Goal: Check status: Check status

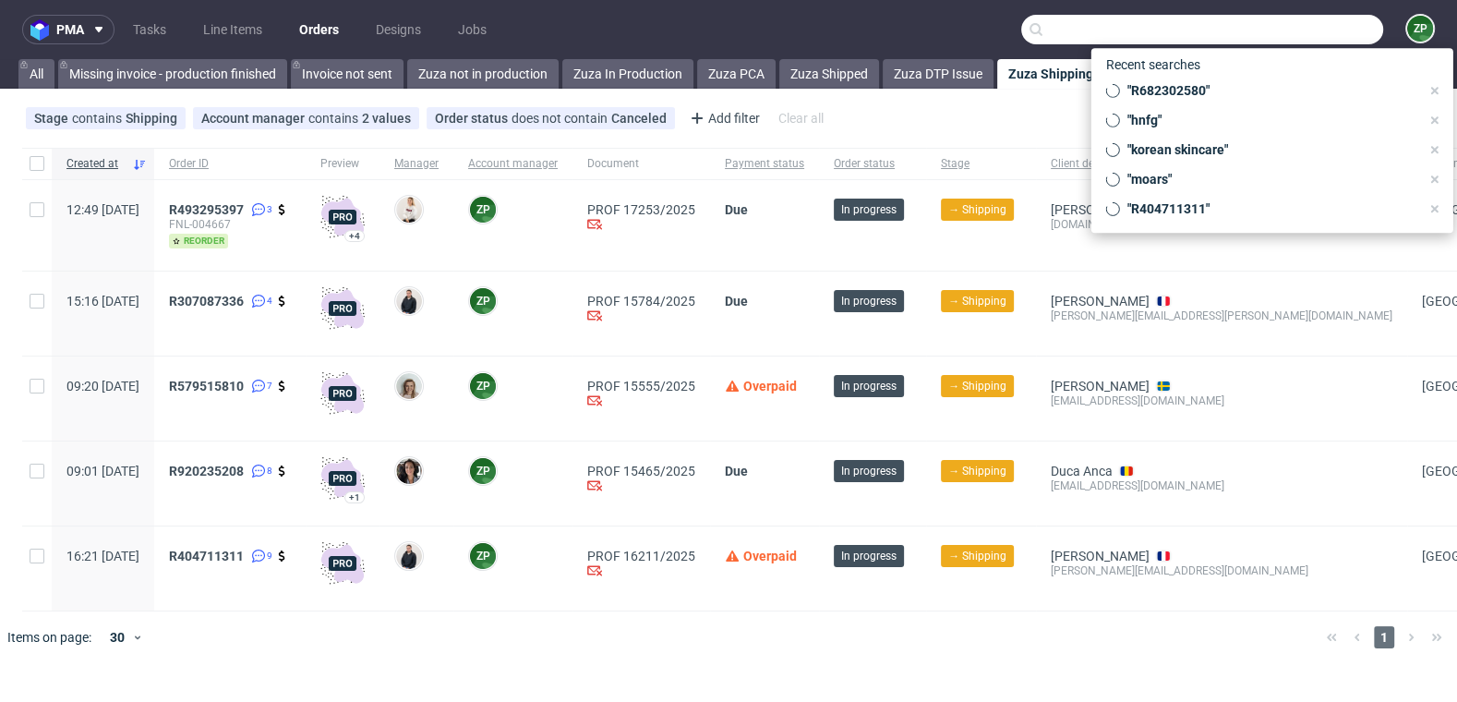
click at [1324, 30] on input "text" at bounding box center [1202, 30] width 362 height 30
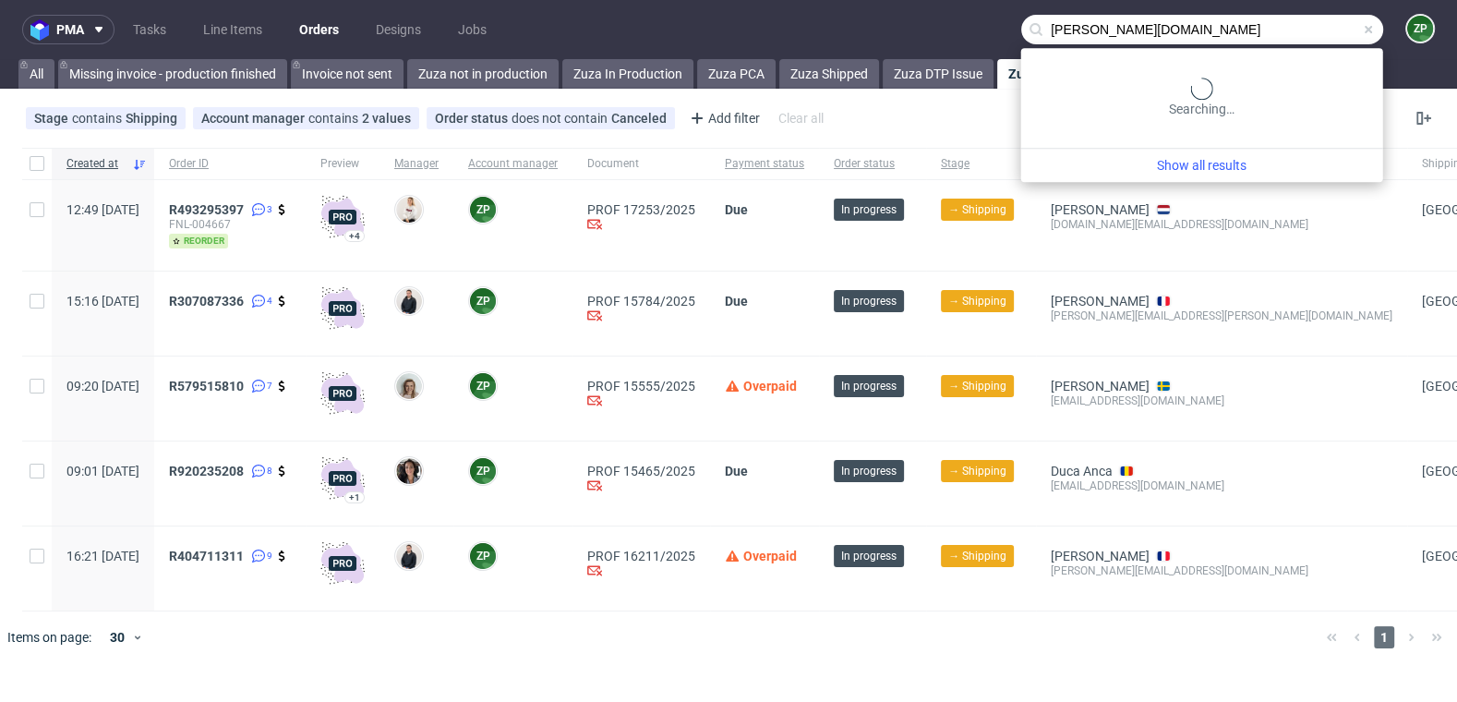
type input "[PERSON_NAME][DOMAIN_NAME]"
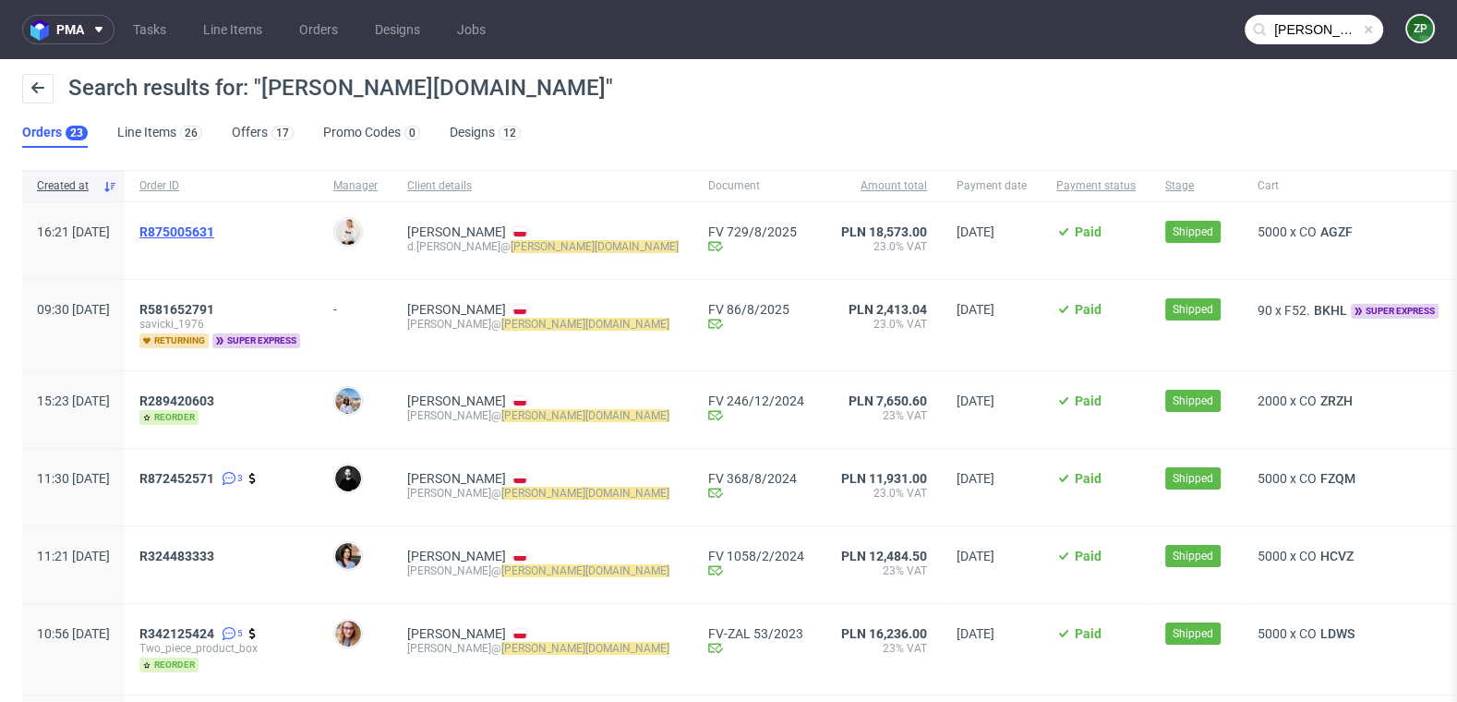
click at [214, 228] on span "R875005631" at bounding box center [176, 231] width 75 height 15
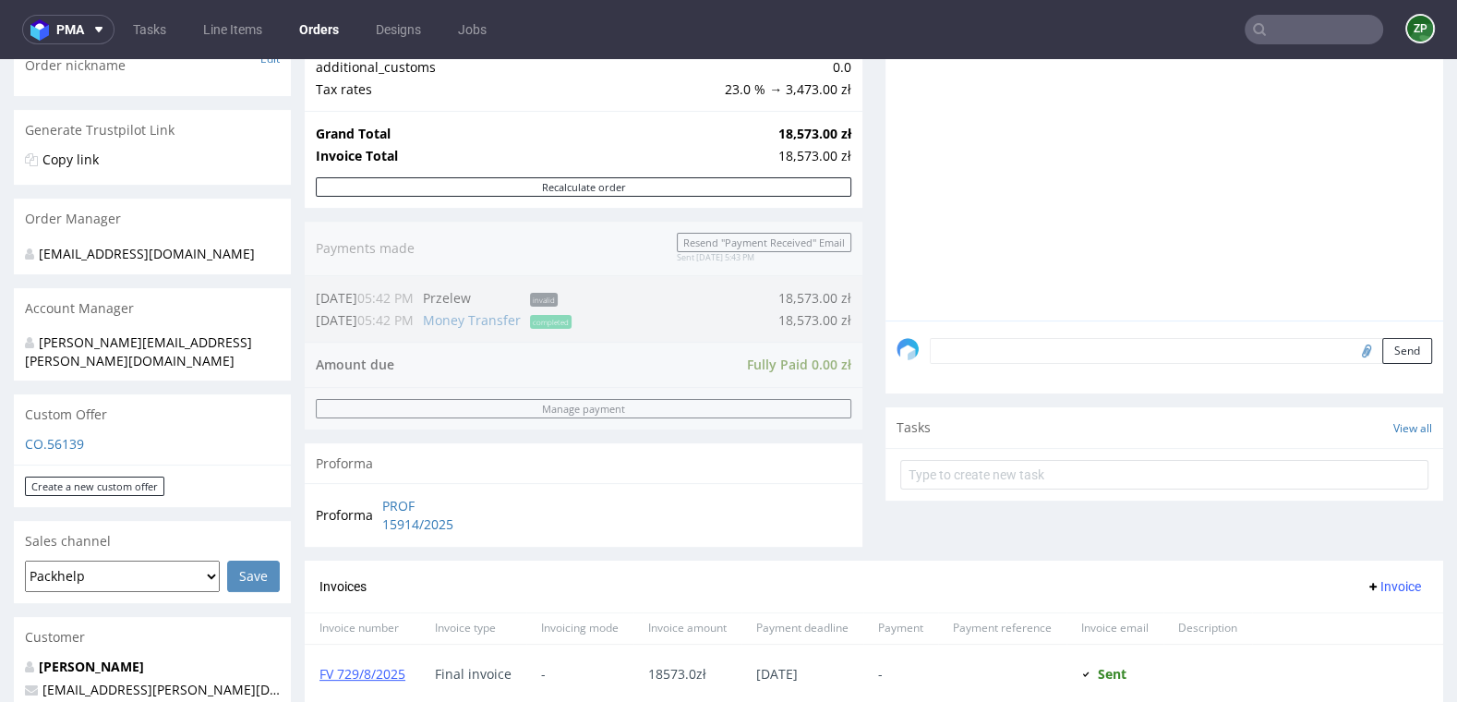
scroll to position [443, 0]
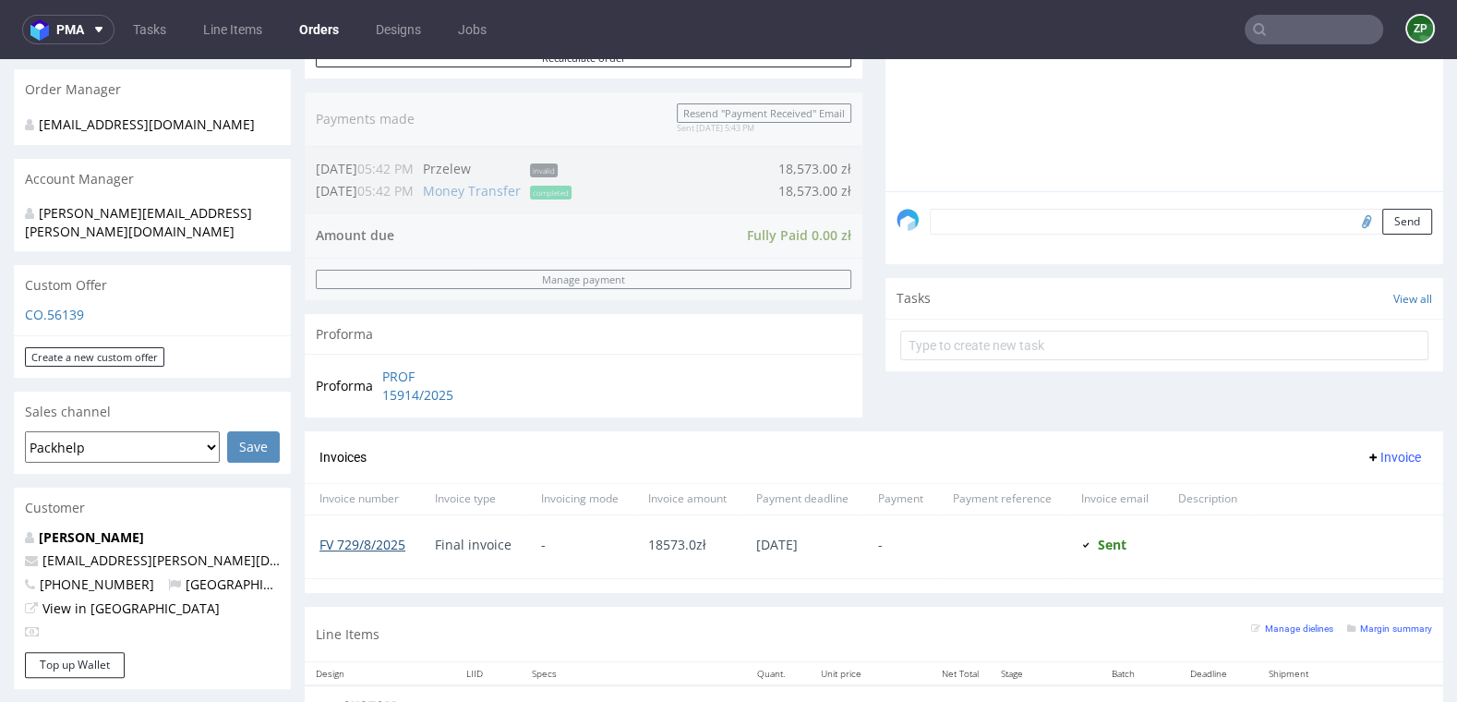
click at [377, 538] on link "FV 729/8/2025" at bounding box center [362, 545] width 86 height 18
